Goal: Task Accomplishment & Management: Complete application form

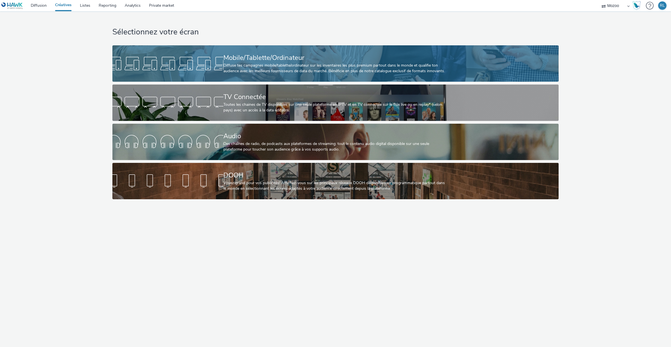
click at [215, 55] on div at bounding box center [167, 63] width 111 height 18
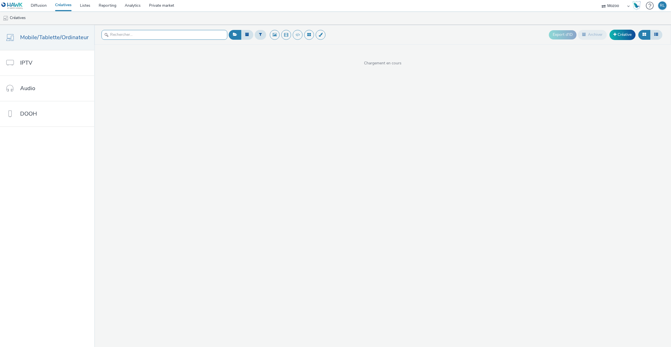
click at [141, 33] on input "text" at bounding box center [164, 35] width 126 height 10
type input "FFG"
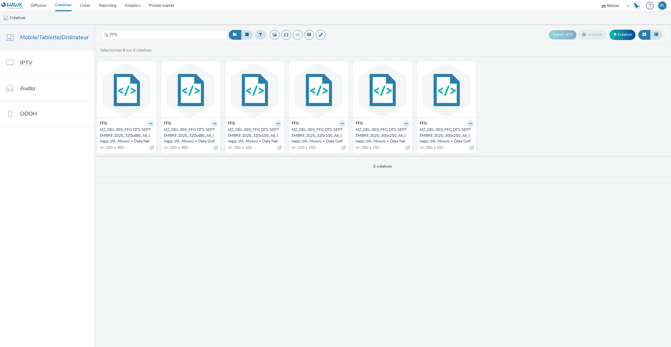
click at [149, 123] on icon at bounding box center [150, 123] width 3 height 3
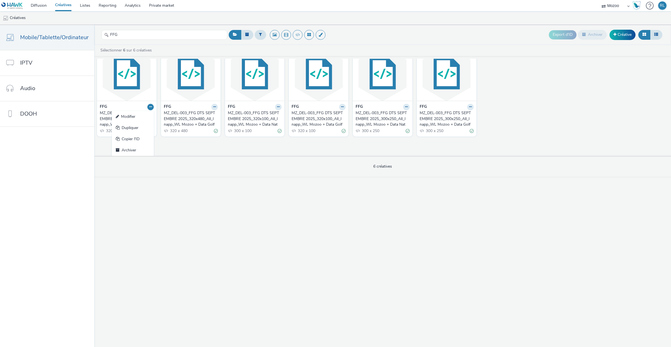
click at [172, 147] on div "FFG Modifier Dupliquer Copier l'ID Archiver MZ_DEL-003_FFG DTS SEPTEMBRE 2025_3…" at bounding box center [382, 107] width 576 height 97
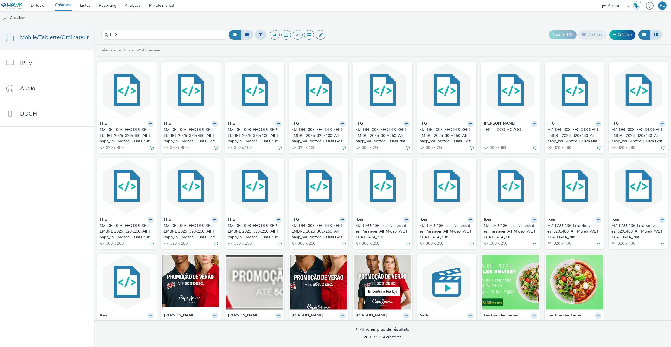
click at [131, 137] on div "MZ_DEL-003_FFG DTS SEPTEMBRE 2025_320x480_All_Inapp_WL Mozoo + Data Nat" at bounding box center [126, 135] width 52 height 17
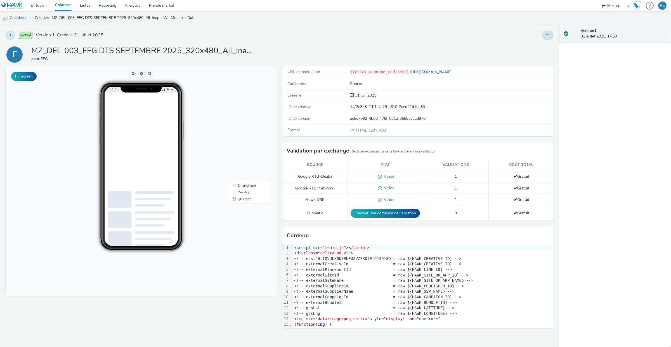
click at [13, 32] on button at bounding box center [11, 35] width 10 height 10
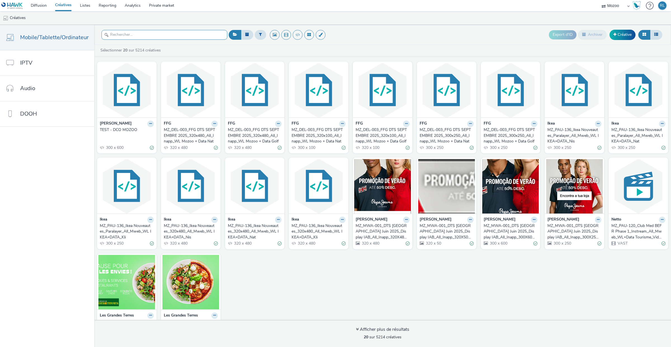
click at [146, 35] on input "text" at bounding box center [164, 35] width 126 height 10
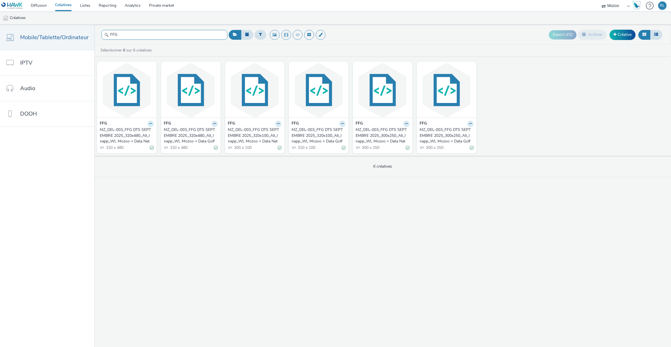
type input "FFG"
click at [149, 124] on icon at bounding box center [150, 123] width 3 height 3
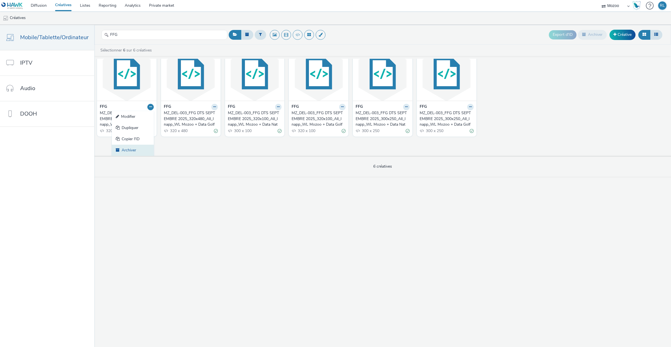
click at [132, 148] on link "Archiver" at bounding box center [133, 149] width 42 height 11
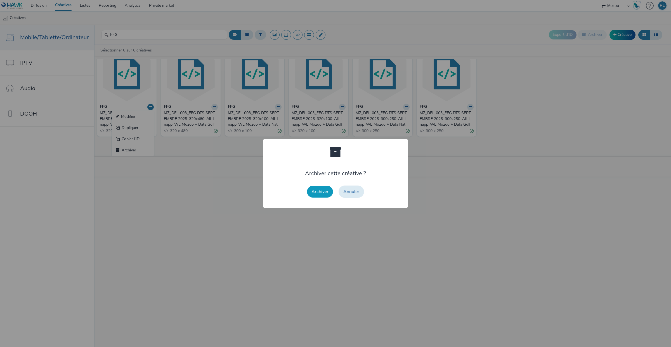
click at [321, 189] on button "Archiver" at bounding box center [320, 192] width 26 height 12
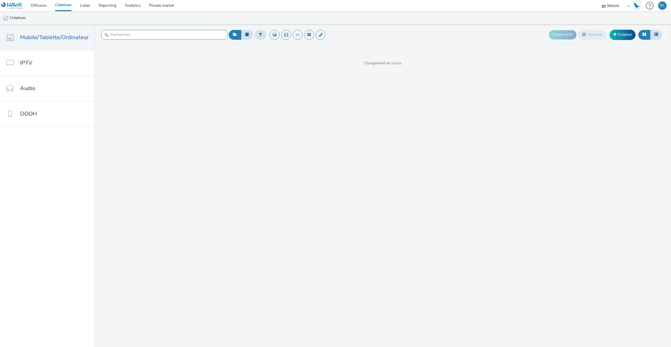
click at [163, 35] on input "text" at bounding box center [164, 35] width 126 height 10
type input "FFG"
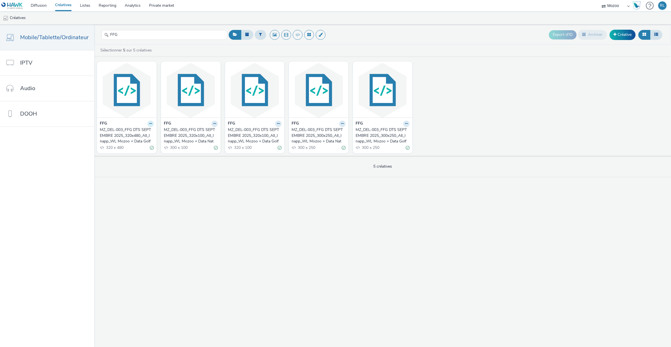
click at [151, 124] on button at bounding box center [150, 123] width 6 height 6
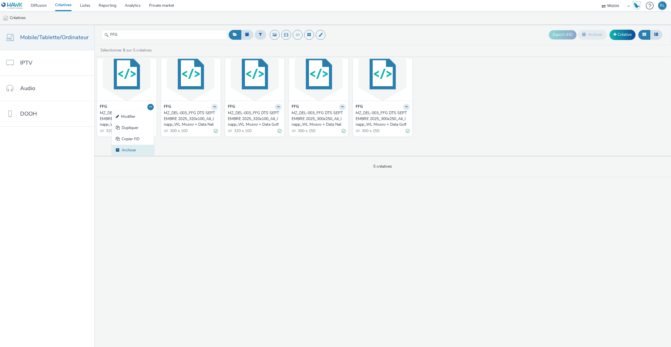
click at [139, 150] on link "Archiver" at bounding box center [133, 149] width 42 height 11
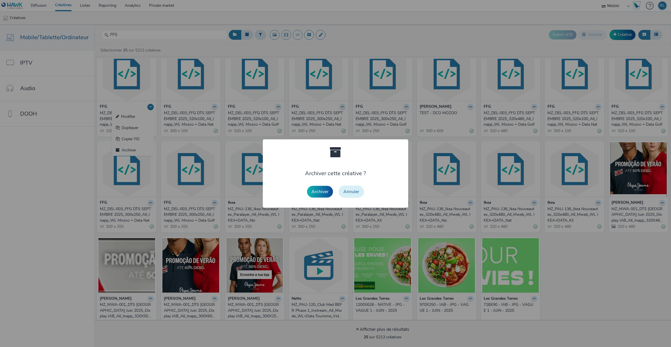
click at [355, 195] on button "Annuler" at bounding box center [350, 191] width 25 height 12
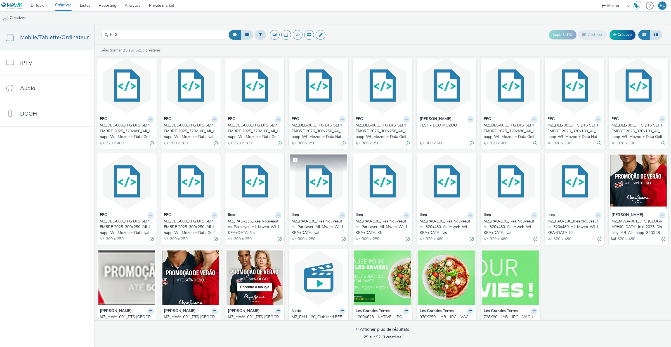
scroll to position [3, 0]
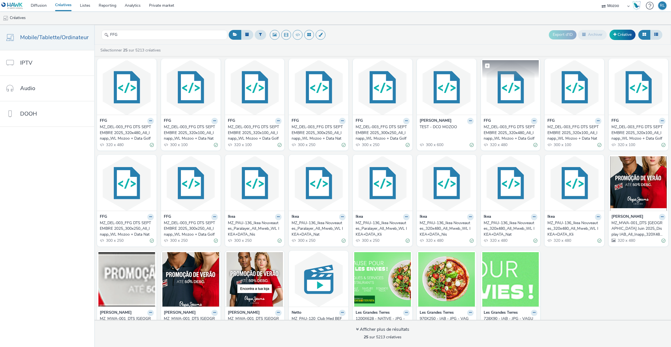
click at [505, 98] on img at bounding box center [510, 87] width 57 height 54
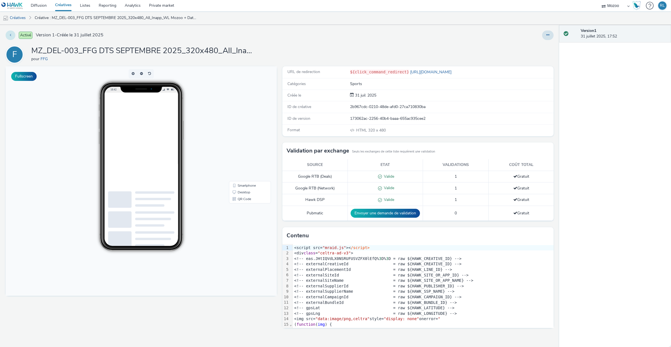
click at [11, 35] on icon at bounding box center [10, 35] width 1 height 4
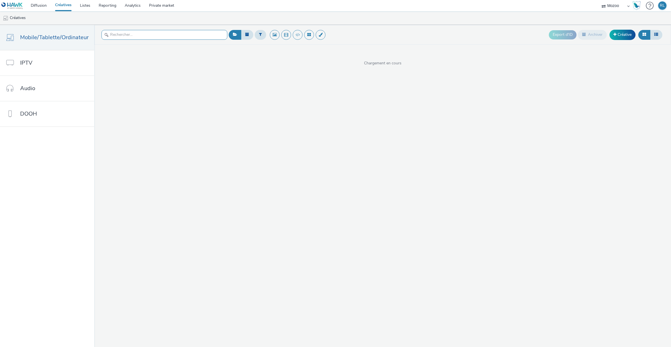
click at [143, 37] on input "text" at bounding box center [164, 35] width 126 height 10
type input "FFG"
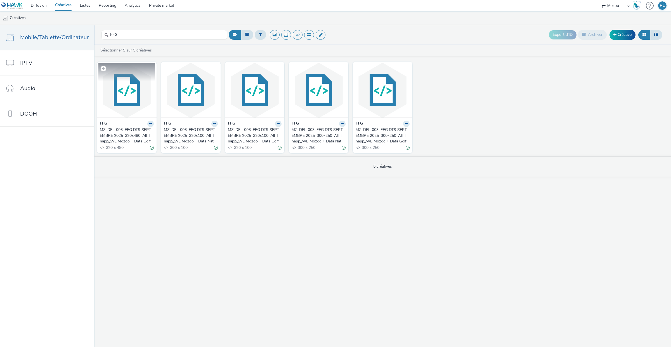
click at [123, 98] on img at bounding box center [126, 90] width 57 height 54
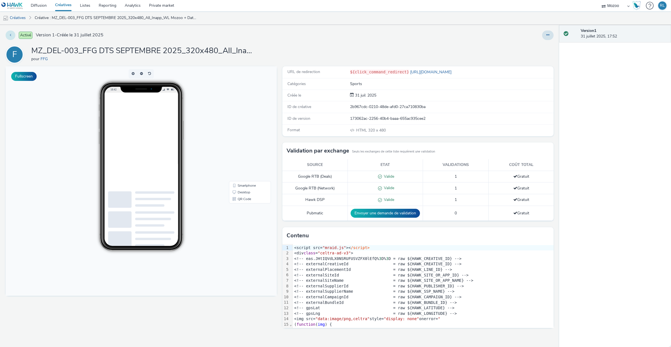
click at [8, 38] on button at bounding box center [11, 35] width 10 height 10
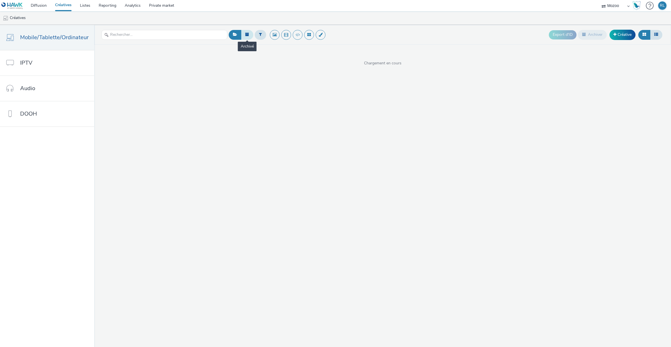
click at [246, 35] on icon at bounding box center [247, 34] width 4 height 4
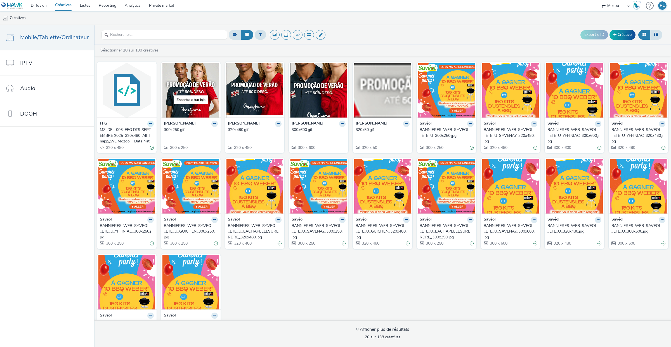
click at [148, 121] on button at bounding box center [150, 123] width 6 height 6
click at [138, 167] on link "Restaurer" at bounding box center [133, 166] width 42 height 11
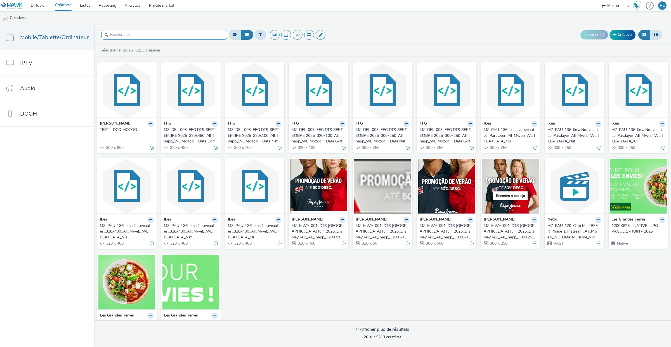
click at [156, 34] on input "text" at bounding box center [164, 35] width 126 height 10
paste input "MZ_DEL-003_FFG DTS SEPTEMBRE 2025_300x250_All_Inapp_WL Mozoo + Data Golf"
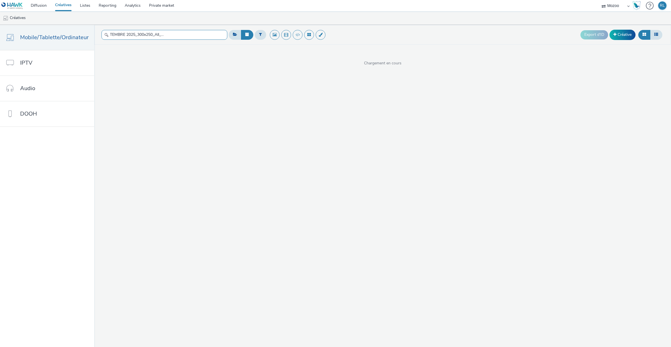
type input "MZ_DEL-003_FFG DTS SEPTEMBRE 2025_300x250_All_Inapp_WL Mozoo + Data Golf"
click at [231, 37] on button at bounding box center [235, 35] width 13 height 10
click at [201, 37] on input "MZ_DEL-003_FFG DTS SEPTEMBRE 2025_300x250_All_Inapp_WL Mozoo + Data Golf" at bounding box center [164, 35] width 126 height 10
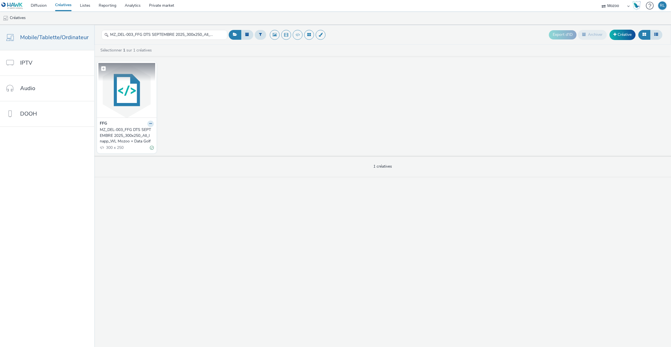
click at [120, 109] on img at bounding box center [126, 90] width 57 height 54
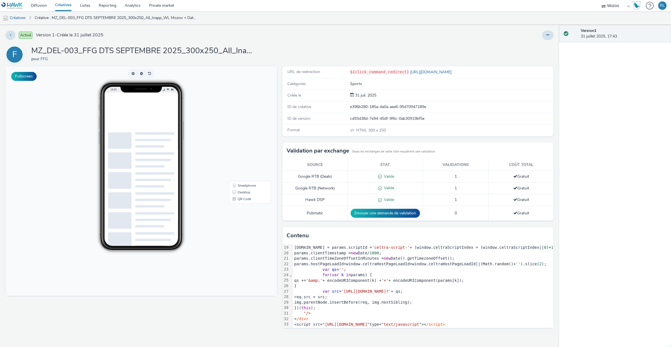
scroll to position [21, 0]
click at [248, 183] on link "Smartphone" at bounding box center [250, 185] width 40 height 7
click at [9, 35] on button at bounding box center [11, 35] width 10 height 10
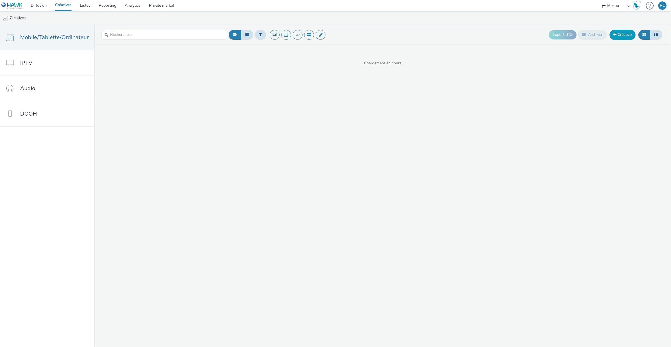
click at [619, 37] on link "Créative" at bounding box center [622, 35] width 26 height 10
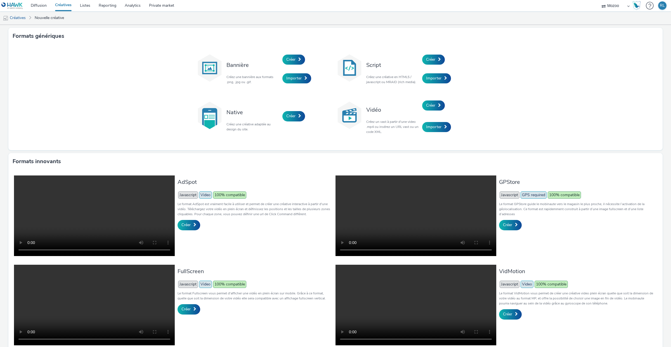
click at [143, 122] on div "Bannière Créez une bannière aux formats .png, .jpg ou .gif. Créer Importer Scri…" at bounding box center [335, 97] width 654 height 106
click at [440, 104] on span at bounding box center [439, 105] width 3 height 4
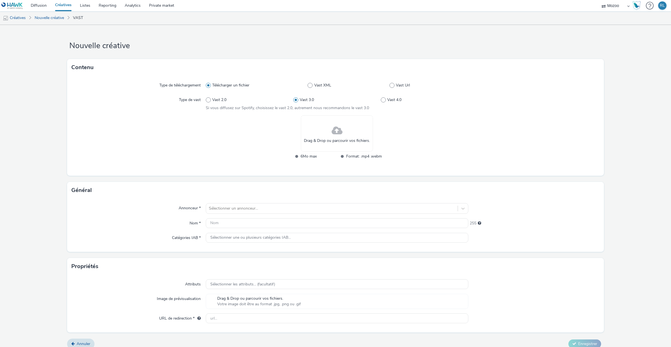
scroll to position [6, 0]
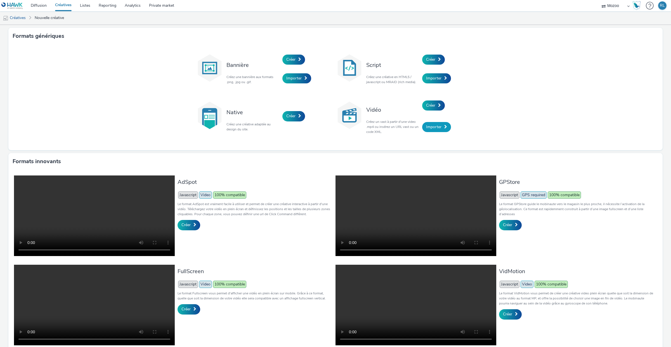
click at [433, 123] on link "Importer" at bounding box center [436, 127] width 29 height 10
click at [427, 60] on span "Créer" at bounding box center [430, 59] width 9 height 5
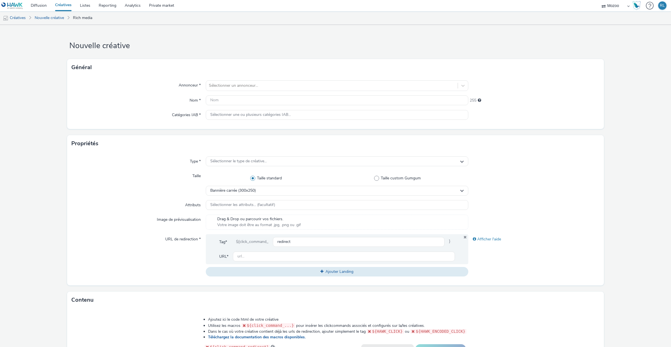
click at [303, 220] on div "Drag & Drop ou parcourir vos fichiers. Votre image doit être au format .jpg, .p…" at bounding box center [258, 221] width 89 height 11
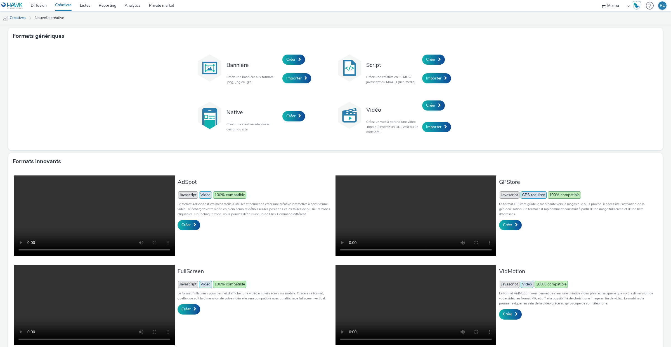
click at [423, 101] on div "Créer" at bounding box center [448, 106] width 53 height 22
click at [430, 103] on span "Créer" at bounding box center [430, 105] width 9 height 5
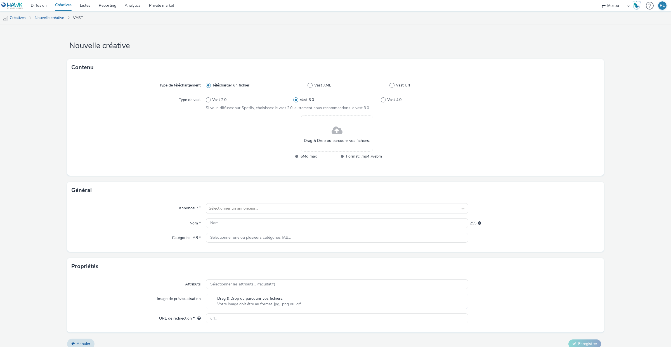
scroll to position [6, 0]
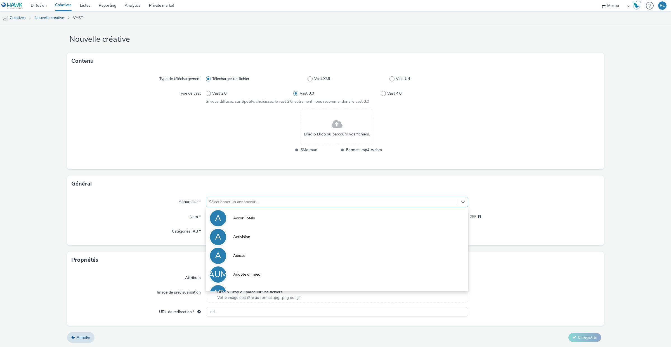
click at [242, 199] on div at bounding box center [332, 201] width 246 height 7
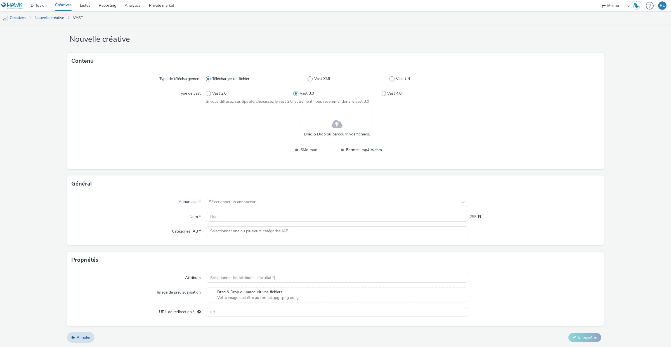
click at [239, 164] on div "Type de téléchargement Télécharger un fichier Vast XML Vast Url Type de vast Va…" at bounding box center [335, 119] width 537 height 100
click at [305, 78] on label "Télécharger un fichier" at bounding box center [257, 79] width 102 height 6
click at [209, 78] on input "Télécharger un fichier" at bounding box center [208, 79] width 4 height 4
click at [397, 78] on span "Vast Url" at bounding box center [403, 79] width 14 height 6
click at [393, 78] on input "Vast Url" at bounding box center [391, 79] width 4 height 4
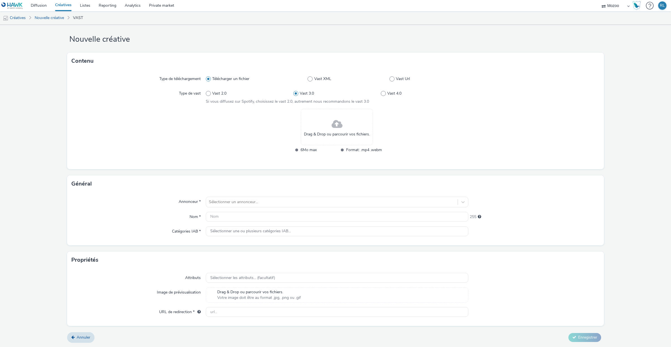
radio input "false"
radio input "true"
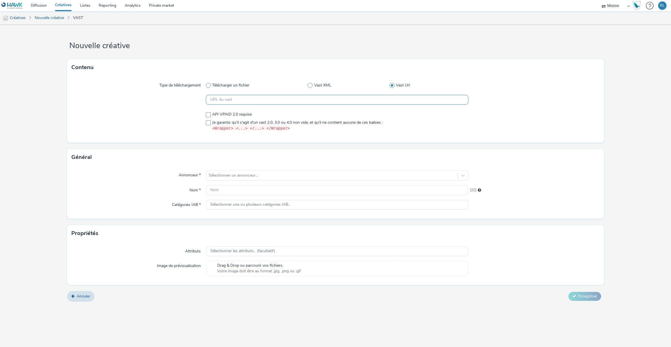
click at [260, 96] on input "text" at bounding box center [337, 100] width 262 height 10
paste input "https://[DOMAIN_NAME]/v3/vast?_media=3&ctx=28663909&cmp=9ca043df&sid=f6df2a7a70…"
type input "https://[DOMAIN_NAME]/v3/vast?_media=3&ctx=28663909&cmp=9ca043df&sid=f6df2a7a70…"
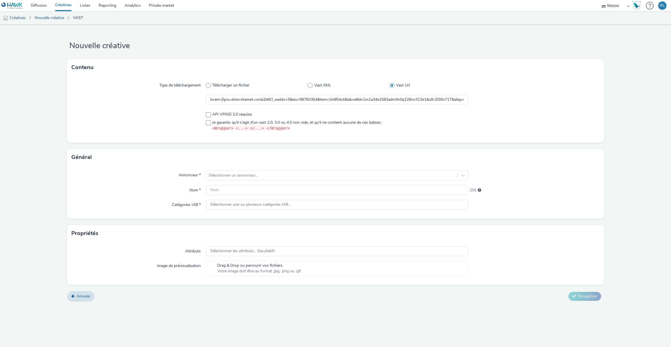
click at [167, 107] on div "Type de téléchargement Télécharger un fichier Vast XML Vast Url API VPAID 2.0 r…" at bounding box center [335, 109] width 537 height 67
click at [207, 113] on span at bounding box center [208, 114] width 5 height 5
click at [206, 112] on span at bounding box center [208, 114] width 5 height 5
checkbox input "false"
click at [208, 121] on span at bounding box center [208, 122] width 5 height 5
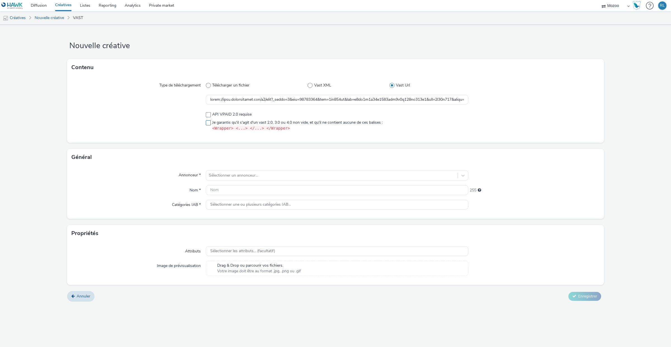
checkbox input "true"
click at [203, 114] on div at bounding box center [139, 121] width 134 height 24
click at [205, 114] on div at bounding box center [139, 121] width 134 height 24
click at [208, 113] on span at bounding box center [208, 114] width 5 height 5
checkbox input "true"
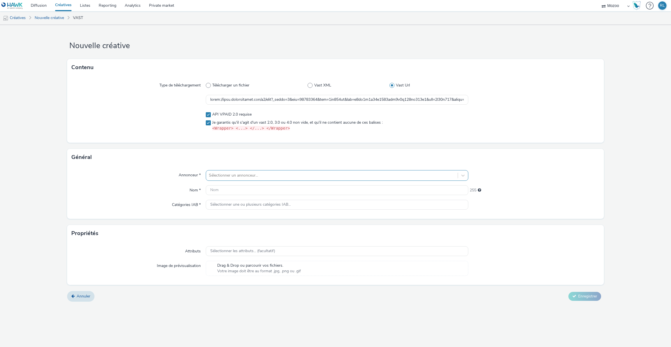
click at [227, 177] on div at bounding box center [332, 175] width 246 height 7
type input "ffg"
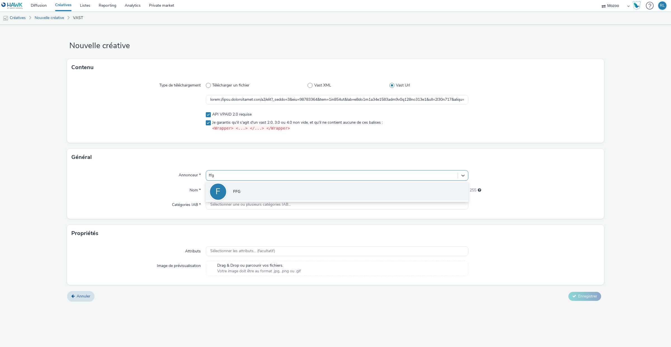
click at [241, 194] on li "F FFG" at bounding box center [337, 191] width 262 height 19
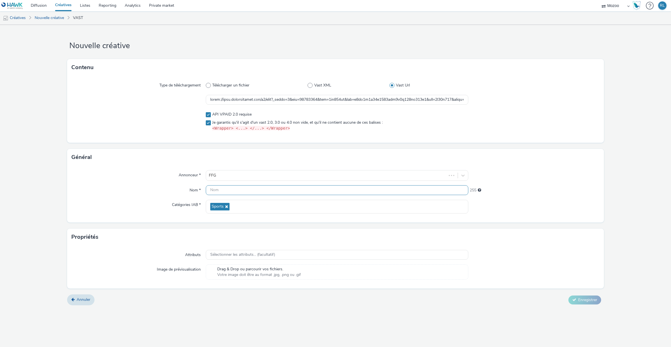
click at [227, 191] on input "text" at bounding box center [337, 190] width 262 height 10
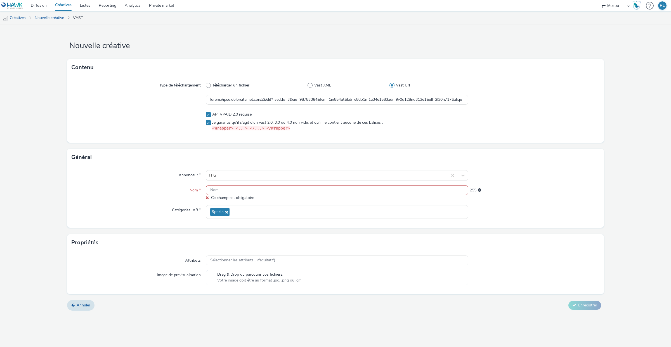
click at [216, 190] on input "text" at bounding box center [337, 190] width 262 height 10
paste input "MZ_DEL-003_FFG DTS SEPTEMBRE 2025_Instream_All_Inapp_WL Mozoo + Data Nat_10"
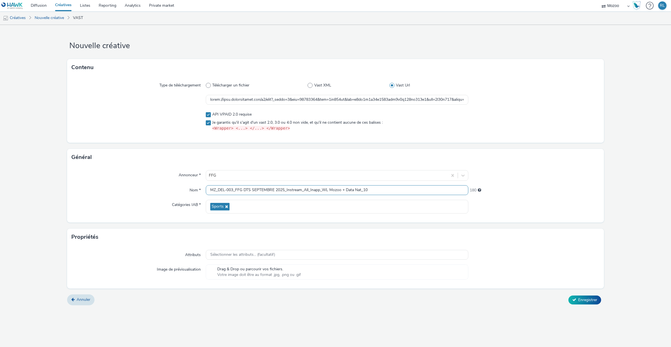
type input "MZ_DEL-003_FFG DTS SEPTEMBRE 2025_Instream_All_Inapp_WL Mozoo + Data Nat_10"
click at [165, 206] on div "Catégories IAB *" at bounding box center [139, 207] width 134 height 14
click at [234, 251] on div "Sélectionner les attributs... (facultatif)" at bounding box center [337, 255] width 262 height 10
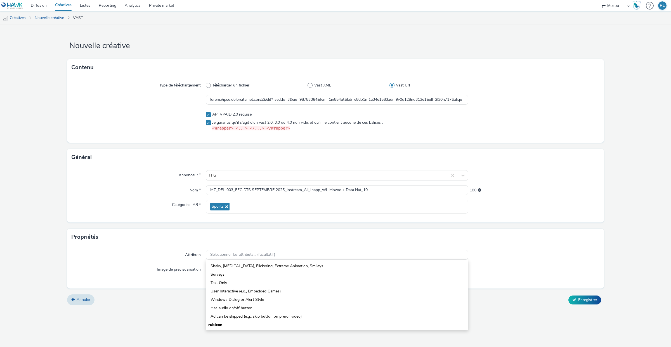
scroll to position [182, 0]
click at [160, 239] on div "Propriétés" at bounding box center [335, 236] width 537 height 17
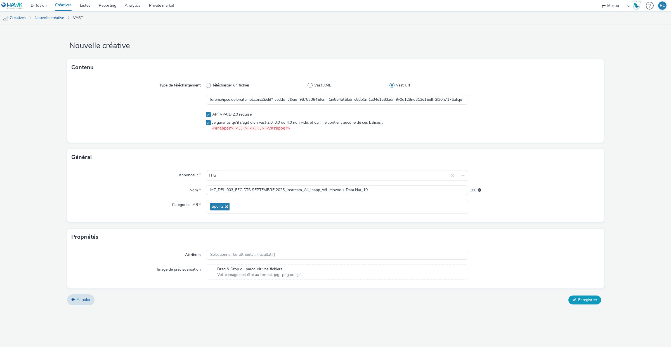
click at [576, 302] on button "Enregistrer" at bounding box center [584, 299] width 33 height 9
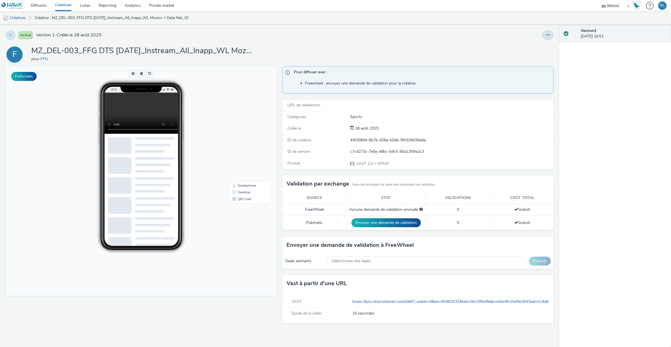
click at [10, 37] on icon at bounding box center [10, 35] width 1 height 4
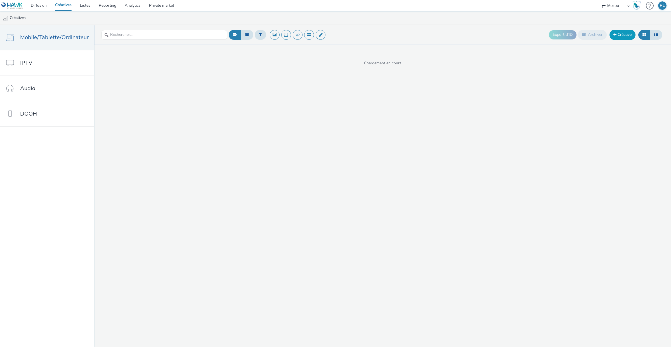
click at [617, 36] on link "Créative" at bounding box center [622, 35] width 26 height 10
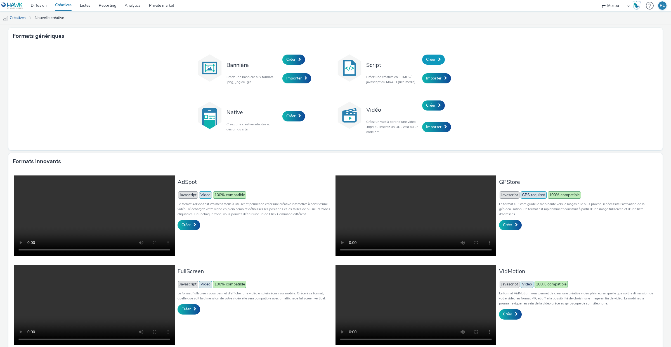
click at [430, 56] on link "Créer" at bounding box center [433, 59] width 23 height 10
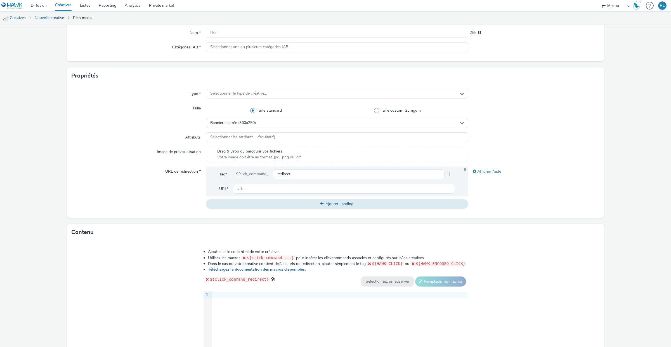
scroll to position [75, 0]
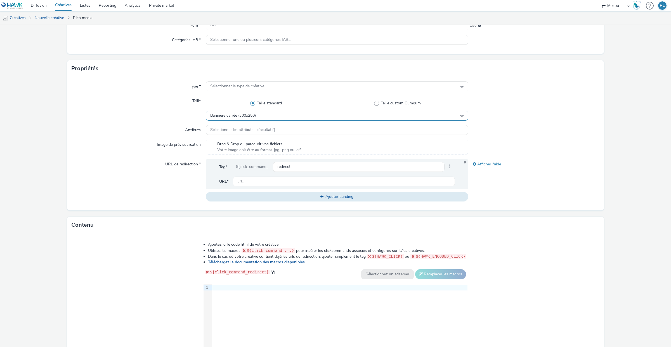
click at [221, 119] on div "Bannière carrée (300x250)" at bounding box center [337, 116] width 262 height 10
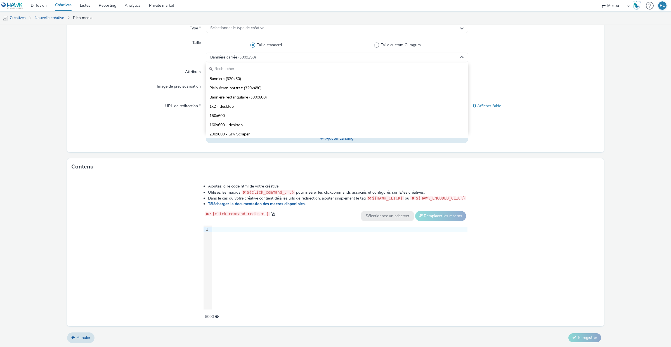
scroll to position [24, 0]
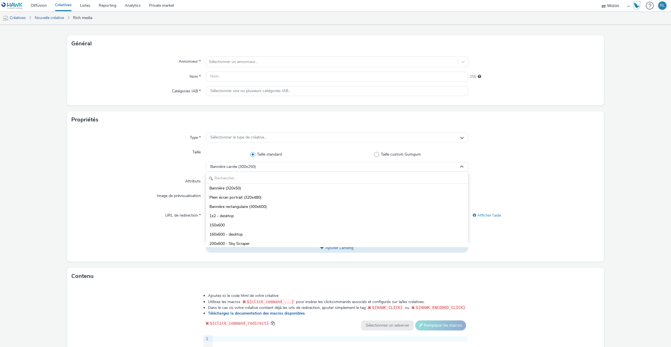
click at [138, 139] on div "Type *" at bounding box center [139, 137] width 134 height 10
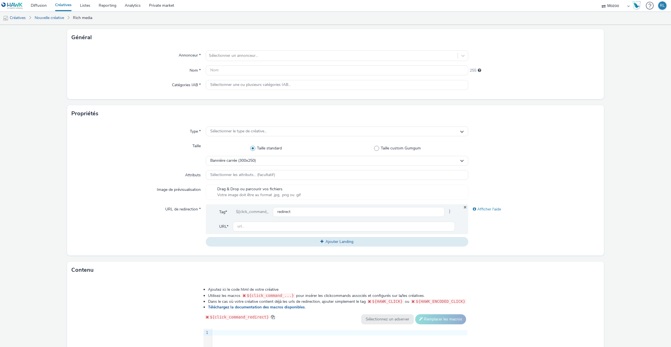
scroll to position [0, 0]
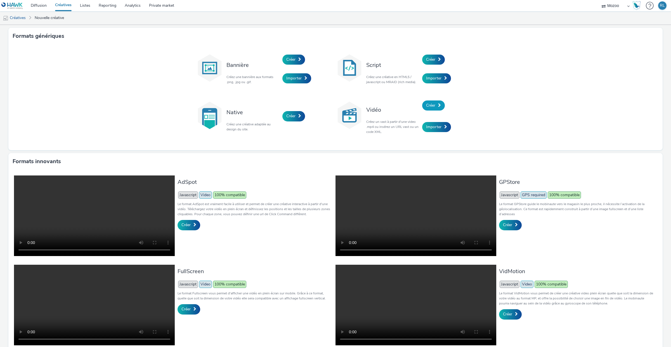
click at [433, 106] on span "Créer" at bounding box center [430, 105] width 9 height 5
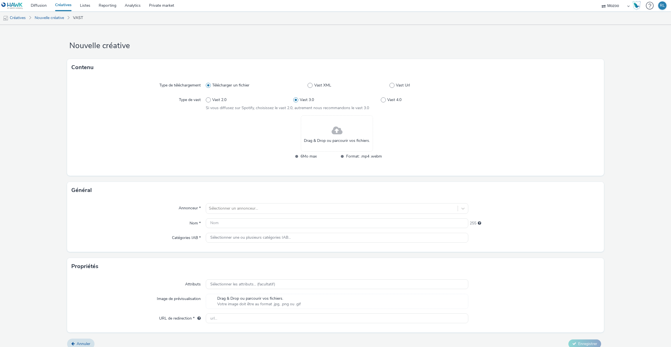
click at [318, 77] on div "Type de téléchargement Télécharger un fichier Vast XML Vast Url Type de vast Va…" at bounding box center [335, 126] width 537 height 100
click at [390, 87] on label "Vast Url" at bounding box center [428, 85] width 79 height 6
click at [390, 87] on input "Vast Url" at bounding box center [391, 86] width 4 height 4
radio input "false"
radio input "true"
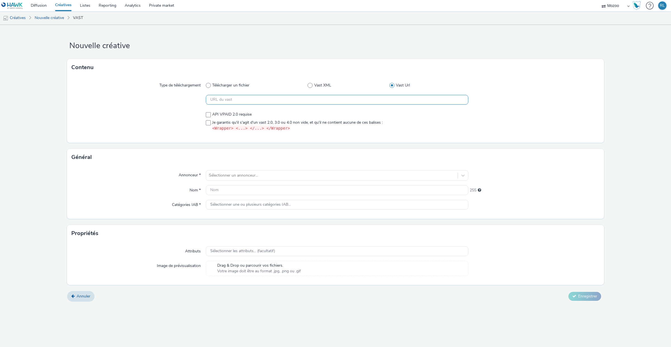
click at [229, 100] on input "text" at bounding box center [337, 100] width 262 height 10
paste input "https://vast.doubleverify.com/v3/vast?_media=3&ctx=28663909&cmp=9ca043df&sid=f6…"
type input "https://vast.doubleverify.com/v3/vast?_media=3&ctx=28663909&cmp=9ca043df&sid=f6…"
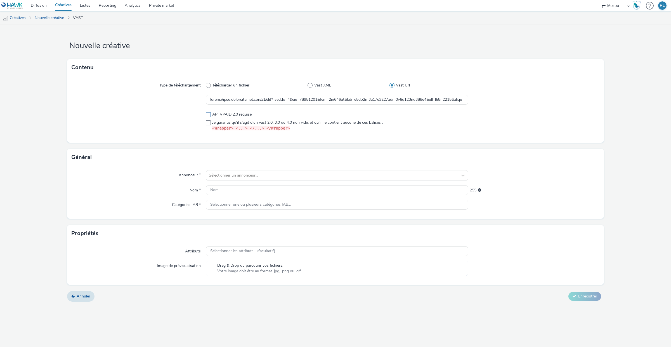
click at [207, 117] on span at bounding box center [208, 114] width 5 height 5
click at [207, 116] on span at bounding box center [208, 114] width 5 height 5
click at [207, 115] on span at bounding box center [208, 114] width 5 height 5
checkbox input "true"
click at [207, 120] on span at bounding box center [208, 122] width 5 height 5
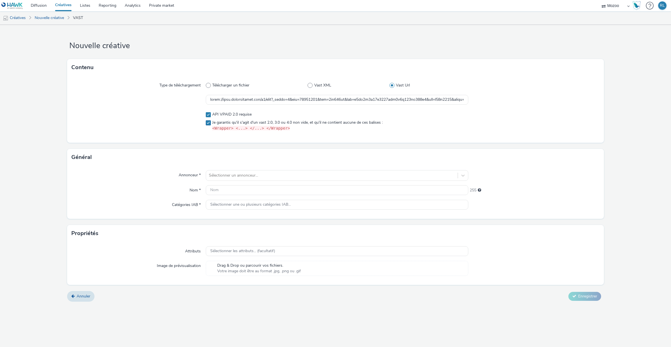
checkbox input "true"
click at [235, 180] on div "Sélectionner un annonceur..." at bounding box center [337, 175] width 262 height 11
type input "FFG"
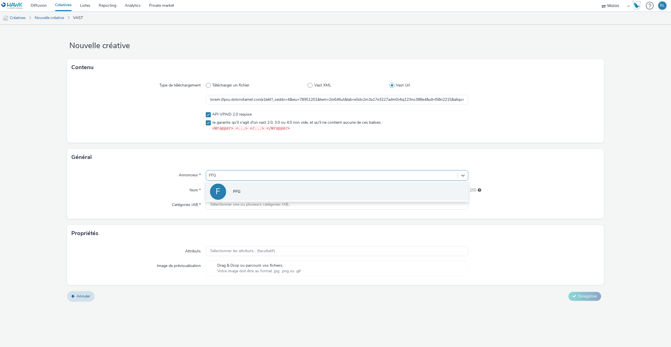
click at [234, 191] on span "FFG" at bounding box center [236, 192] width 7 height 6
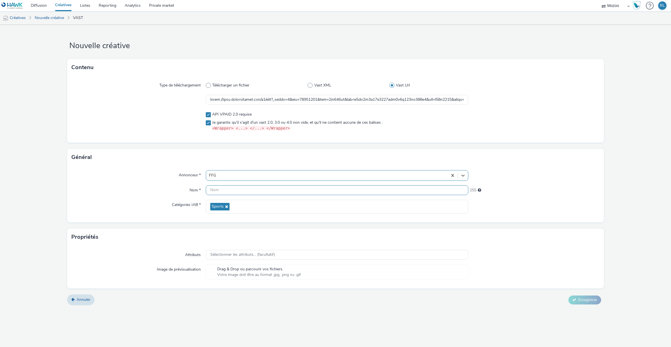
click at [222, 189] on input "text" at bounding box center [337, 190] width 262 height 10
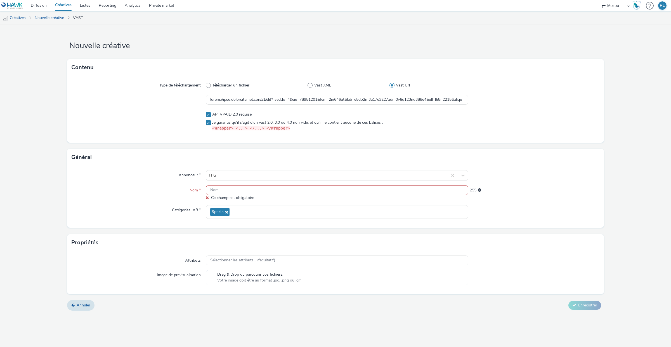
click at [211, 189] on input "text" at bounding box center [337, 190] width 262 height 10
paste input "MZ_DEL-003_FFG DTS SEPTEMBRE 2025_Instream_All_Inapp_WL Mozoo + Data Golf_10"
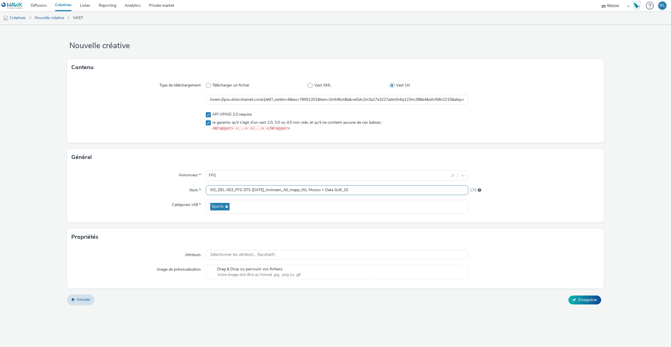
type input "MZ_DEL-003_FFG DTS SEPTEMBRE 2025_Instream_All_Inapp_WL Mozoo + Data Golf_10"
click at [160, 208] on div "Catégories IAB *" at bounding box center [139, 207] width 134 height 14
click at [152, 198] on div "Annonceur * FFG Nom * MZ_DEL-003_FFG DTS SEPTEMBRE 2025_Instream_All_Inapp_WL M…" at bounding box center [335, 193] width 537 height 57
click at [589, 303] on button "Enregistrer" at bounding box center [584, 299] width 33 height 9
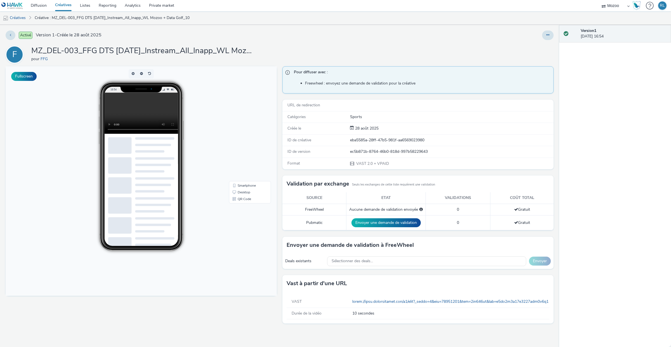
click at [68, 7] on link "Créatives" at bounding box center [63, 5] width 25 height 11
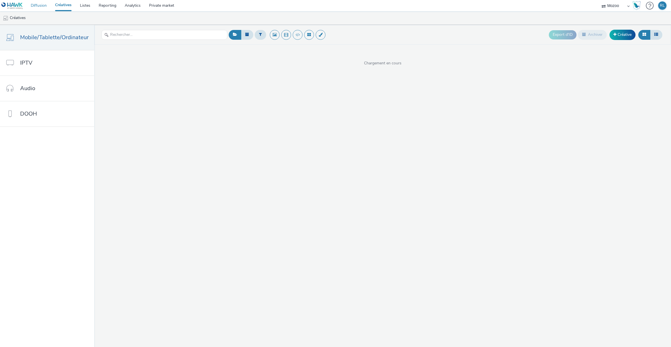
click at [31, 8] on link "Diffusion" at bounding box center [39, 5] width 24 height 11
